Goal: Check status: Check status

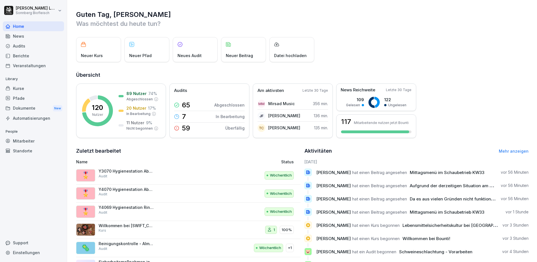
scroll to position [28, 0]
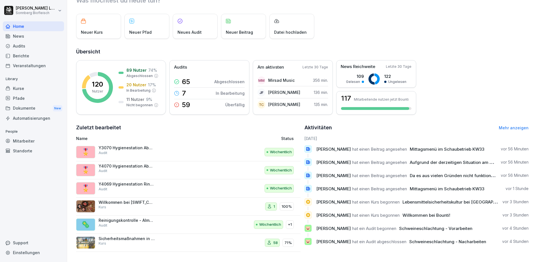
click at [504, 125] on link "Mehr anzeigen" at bounding box center [513, 127] width 30 height 5
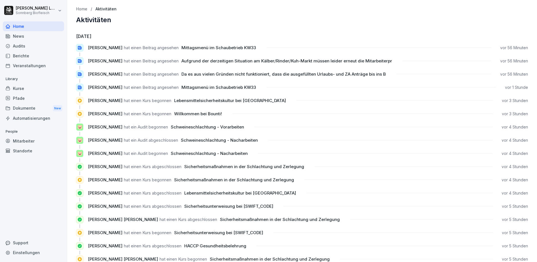
click at [26, 88] on div "Kurse" at bounding box center [33, 88] width 61 height 10
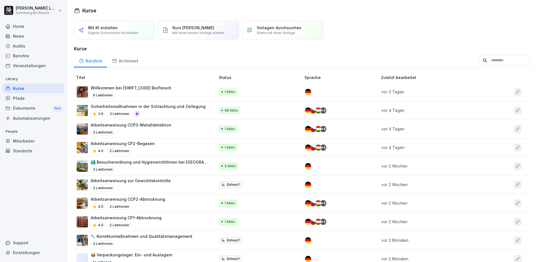
drag, startPoint x: 27, startPoint y: 138, endPoint x: 30, endPoint y: 136, distance: 3.0
click at [28, 137] on div "Mitarbeiter" at bounding box center [33, 141] width 61 height 10
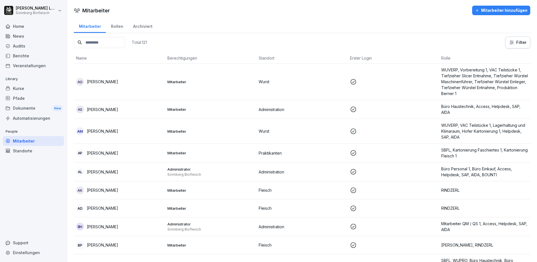
click at [113, 40] on input at bounding box center [99, 42] width 51 height 11
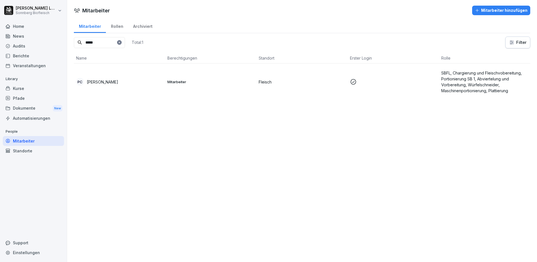
click at [122, 81] on div "PC [PERSON_NAME]" at bounding box center [119, 82] width 87 height 8
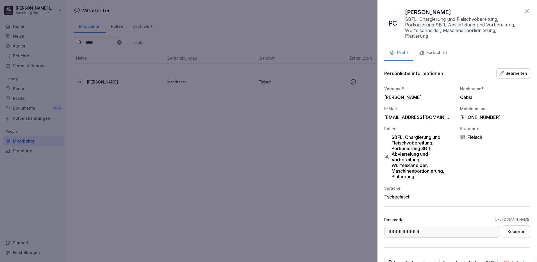
click at [437, 52] on div "Fortschritt" at bounding box center [433, 52] width 28 height 6
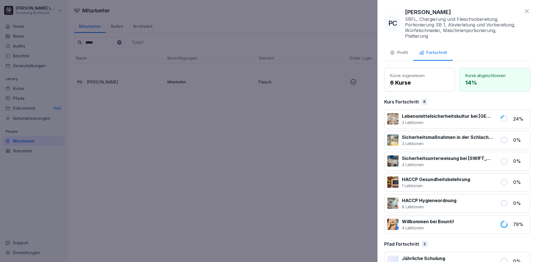
click at [523, 10] on icon at bounding box center [526, 11] width 7 height 7
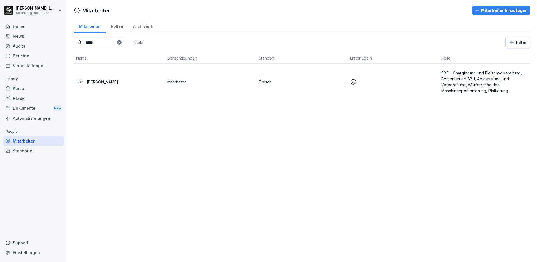
click at [111, 45] on input "*****" at bounding box center [99, 42] width 51 height 11
type input "********"
click at [129, 77] on td "[PERSON_NAME]" at bounding box center [119, 81] width 91 height 36
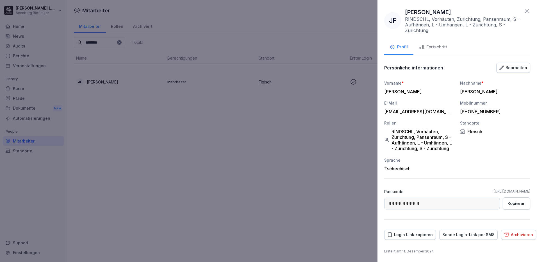
click at [431, 45] on div "Fortschritt" at bounding box center [433, 47] width 28 height 6
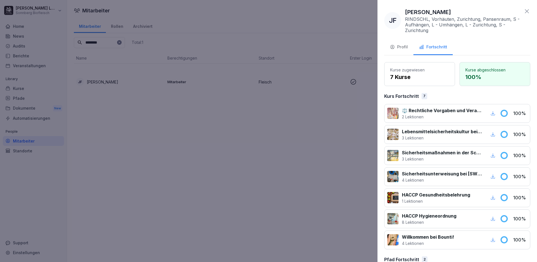
click at [435, 49] on div "Fortschritt" at bounding box center [433, 47] width 28 height 6
click at [523, 14] on icon at bounding box center [526, 11] width 7 height 7
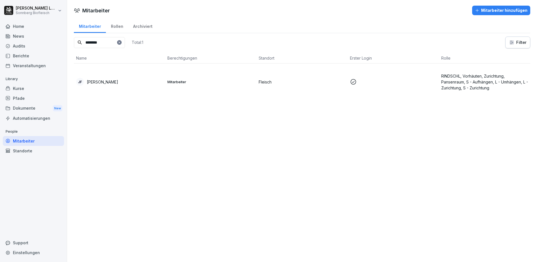
click at [29, 52] on div "Berichte" at bounding box center [33, 56] width 61 height 10
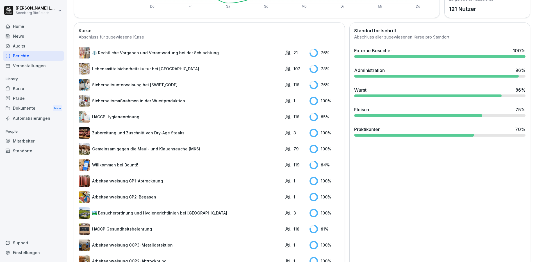
scroll to position [193, 0]
